Goal: Task Accomplishment & Management: Use online tool/utility

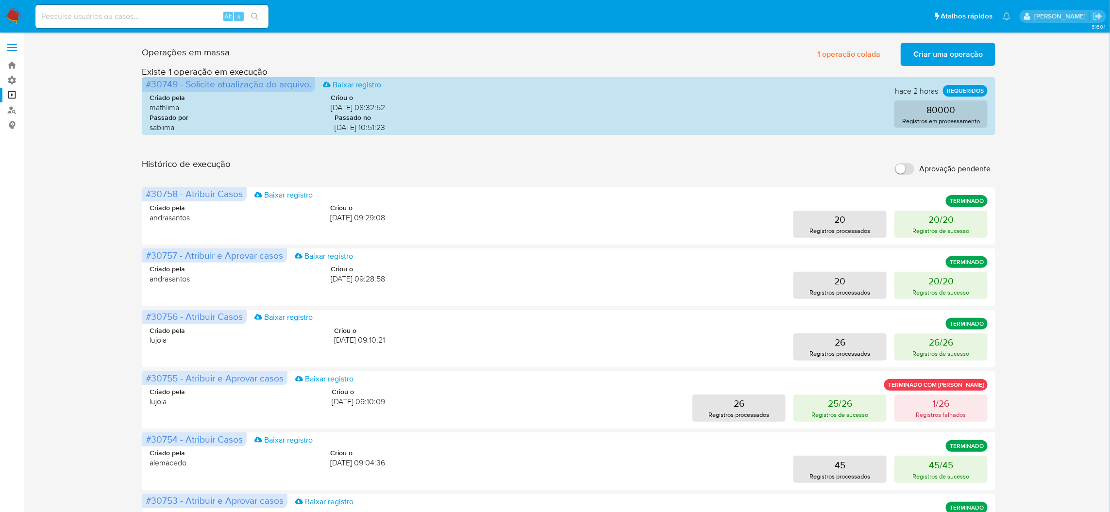
click at [905, 163] on input "Aprovação pendente" at bounding box center [904, 169] width 19 height 12
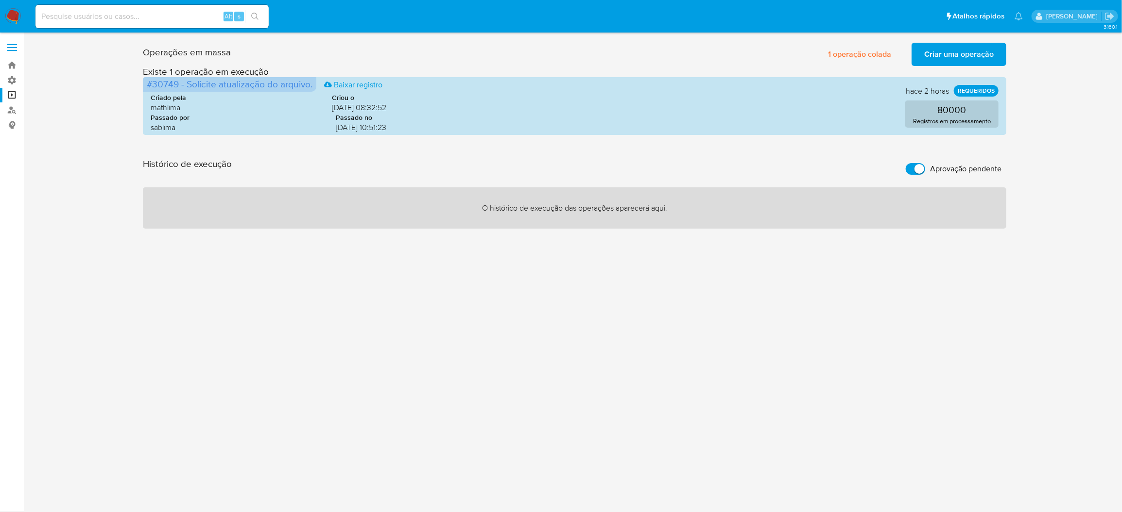
click at [910, 163] on input "Aprovação pendente" at bounding box center [914, 169] width 19 height 12
checkbox input "false"
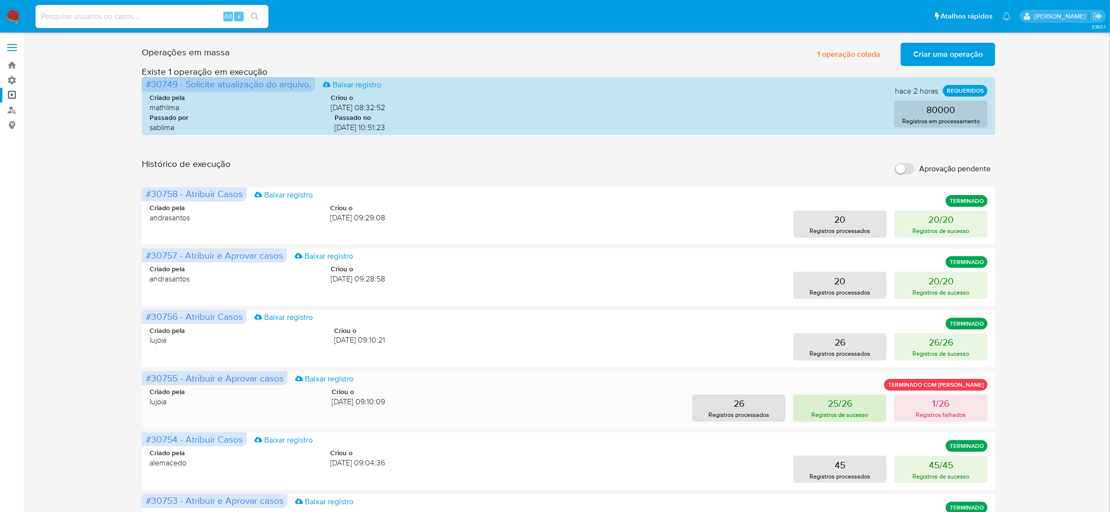
scroll to position [179, 0]
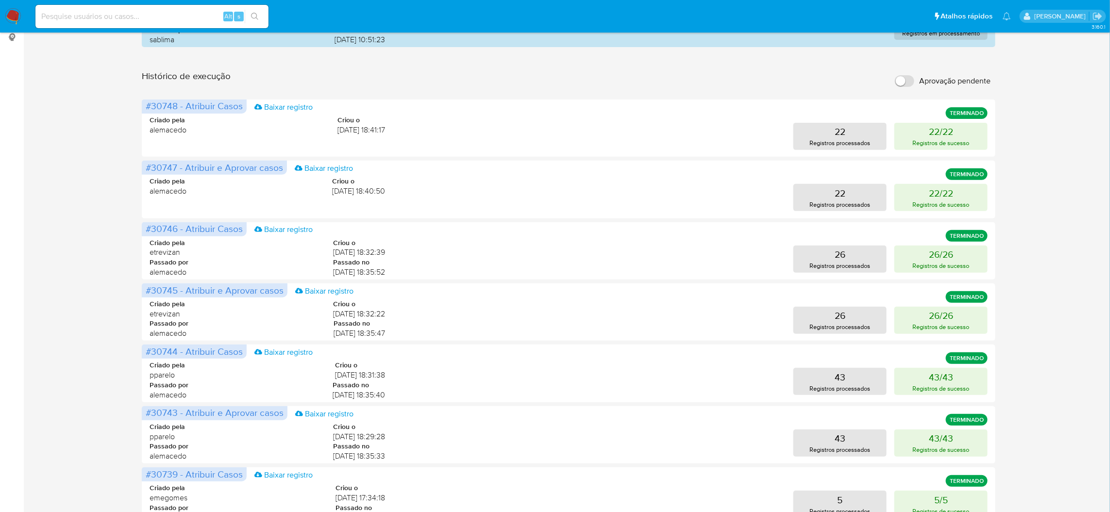
scroll to position [0, 0]
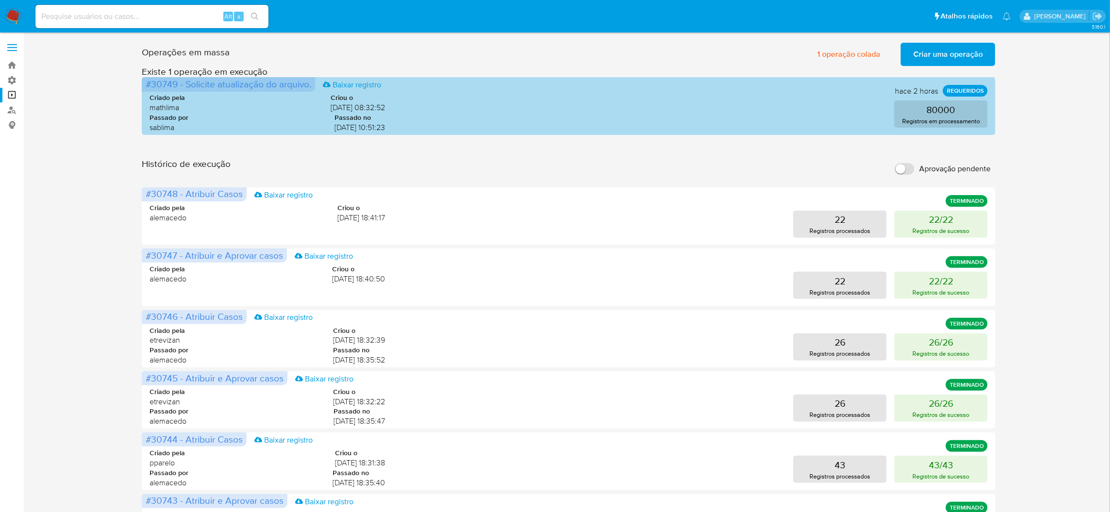
click at [359, 122] on span "24/09/2025 10:51:23" at bounding box center [360, 127] width 51 height 11
click at [360, 122] on span "24/09/2025 10:51:23" at bounding box center [360, 127] width 51 height 11
click at [359, 128] on div "Criado pela mathlima Criou o 24/09/2025 08:32:52 Passado por sablima Passado no…" at bounding box center [569, 110] width 838 height 59
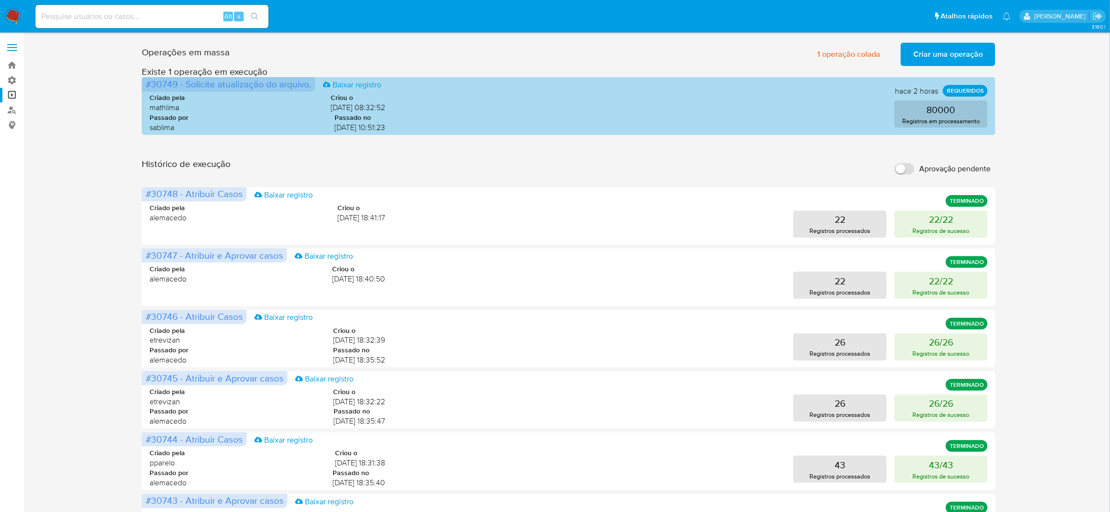
click at [382, 122] on span "24/09/2025 10:51:23" at bounding box center [360, 127] width 51 height 11
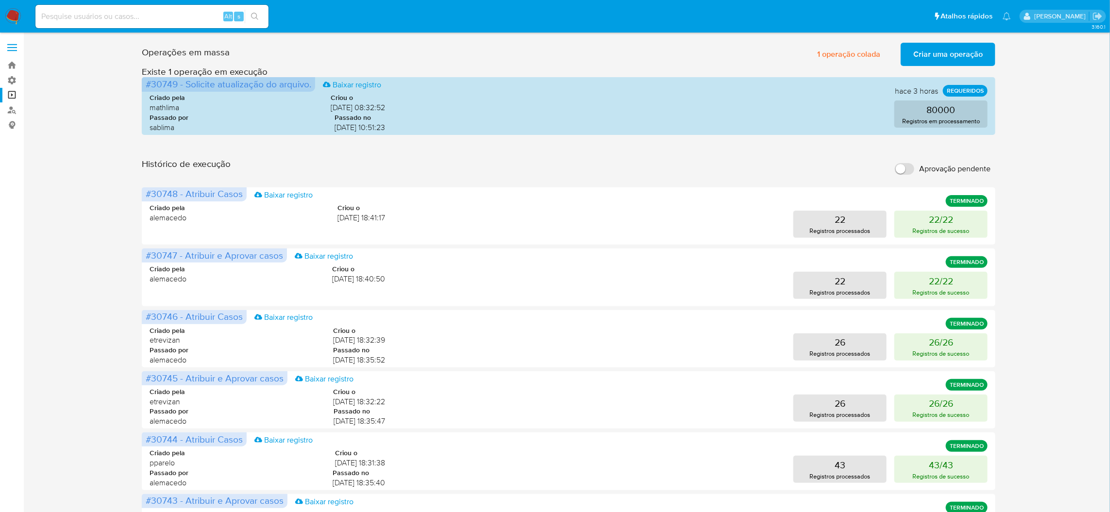
click at [978, 58] on span "Criar uma operação" at bounding box center [948, 54] width 69 height 21
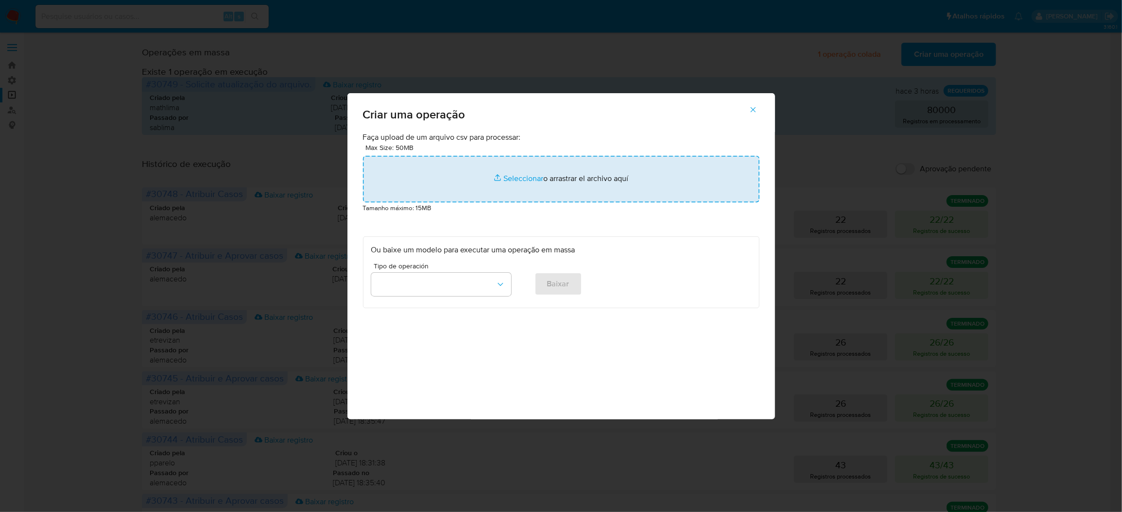
click at [622, 203] on input "file" at bounding box center [561, 179] width 396 height 47
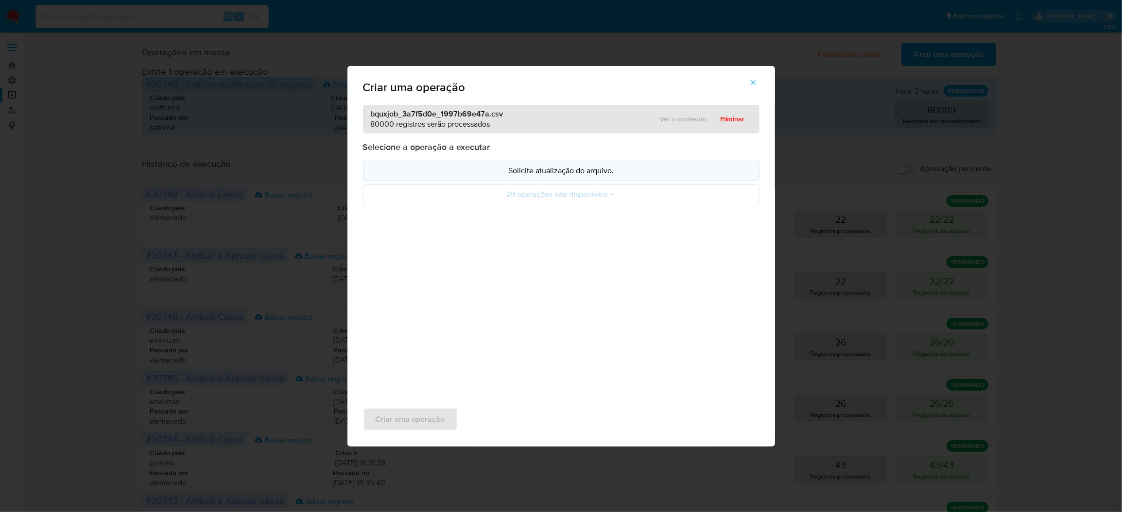
click at [544, 176] on p "Solicite atualização do arquivo." at bounding box center [561, 170] width 380 height 11
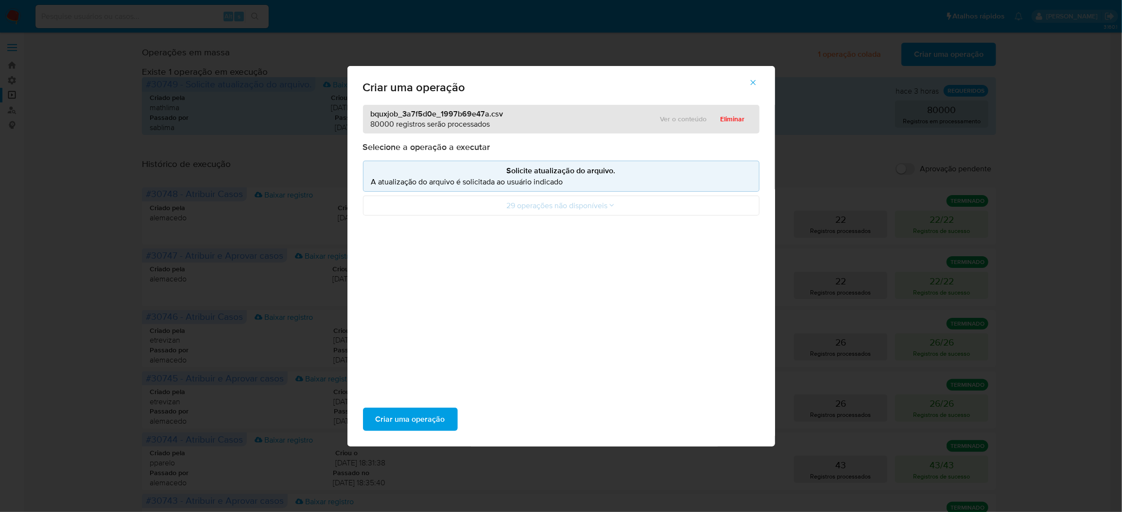
click at [471, 399] on div "Criar uma operação" at bounding box center [560, 419] width 427 height 54
click at [445, 409] on span "Criar uma operação" at bounding box center [409, 419] width 69 height 21
